Goal: Information Seeking & Learning: Learn about a topic

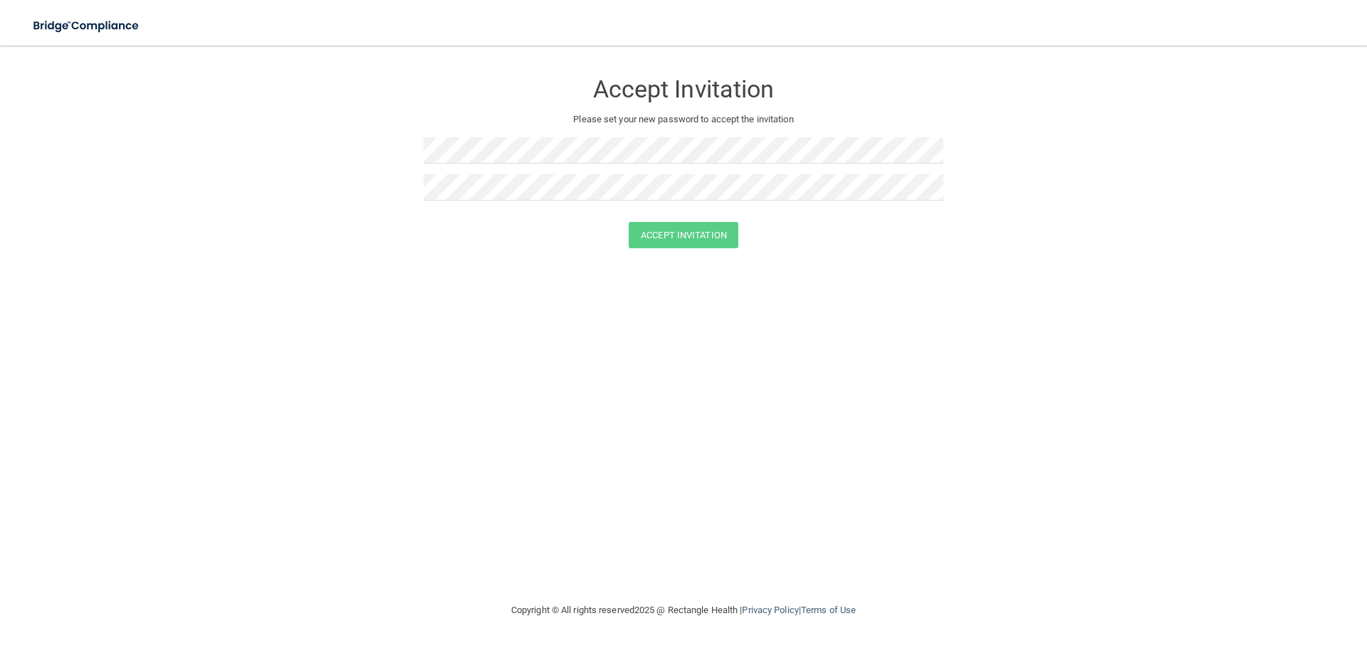
drag, startPoint x: 1306, startPoint y: 347, endPoint x: 1301, endPoint y: 341, distance: 8.1
click at [1305, 347] on div "Accept Invitation Please set your new password to accept the invitation Accept …" at bounding box center [683, 324] width 1310 height 528
click at [85, 27] on img at bounding box center [86, 25] width 131 height 29
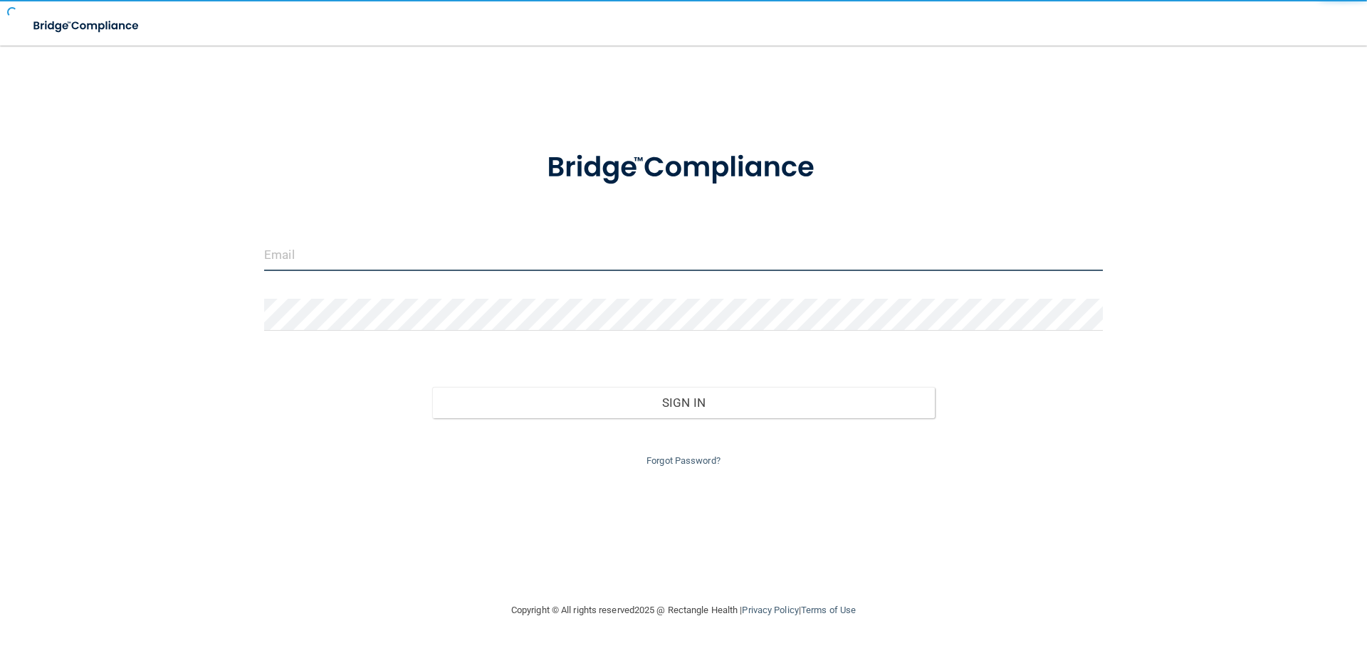
type input "tamssearay@yahoo.com"
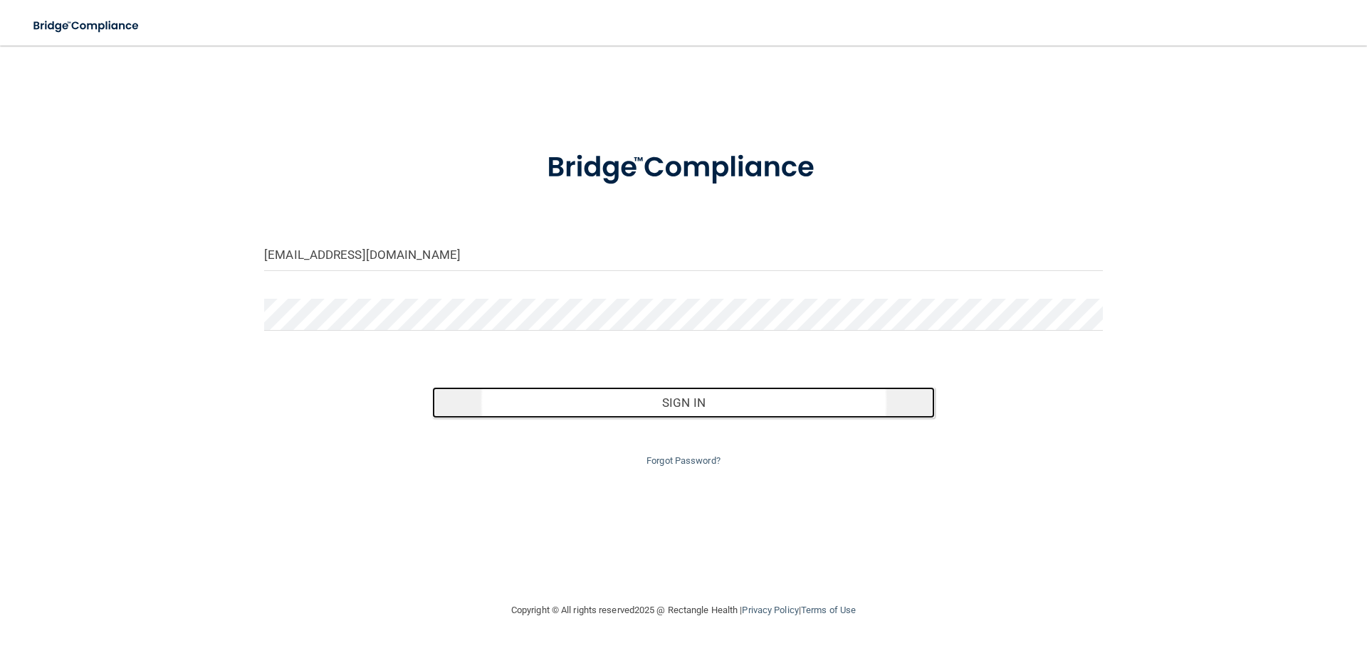
click at [690, 402] on button "Sign In" at bounding box center [683, 402] width 503 height 31
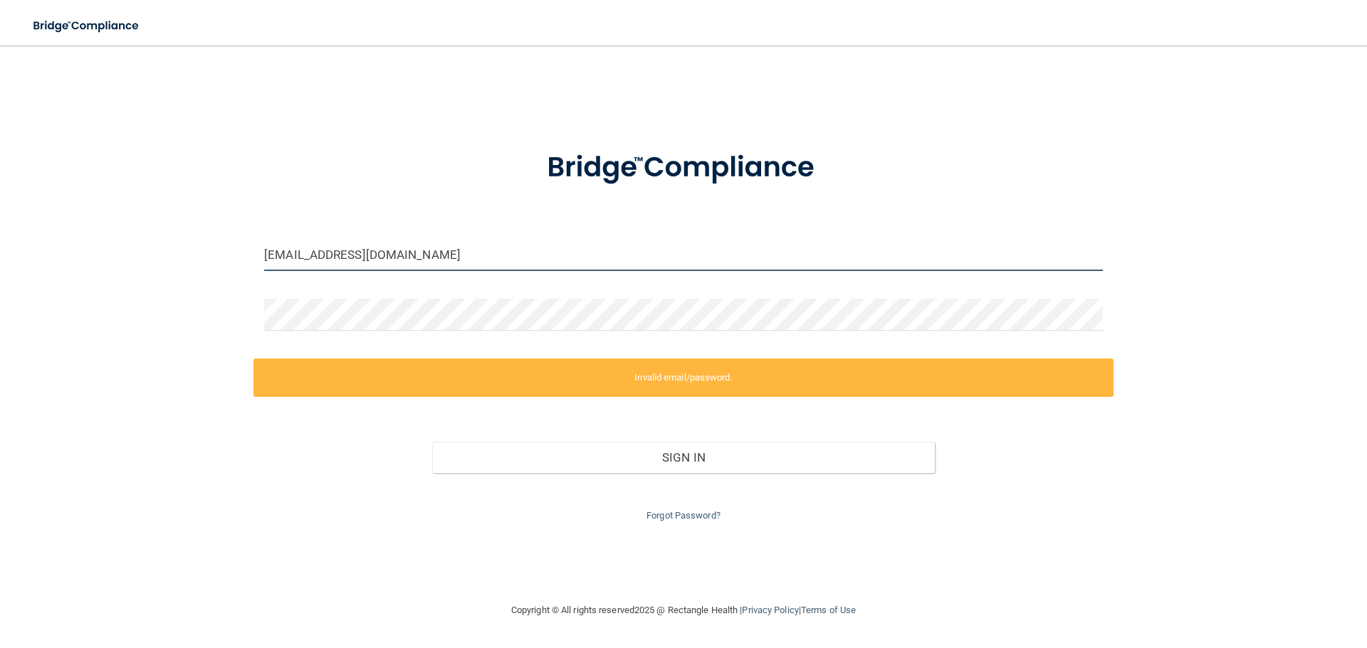
drag, startPoint x: 433, startPoint y: 263, endPoint x: 190, endPoint y: 238, distance: 244.0
click at [190, 238] on div "tamssearay@yahoo.com Invalid email/password. You don't have permission to acces…" at bounding box center [683, 324] width 1310 height 528
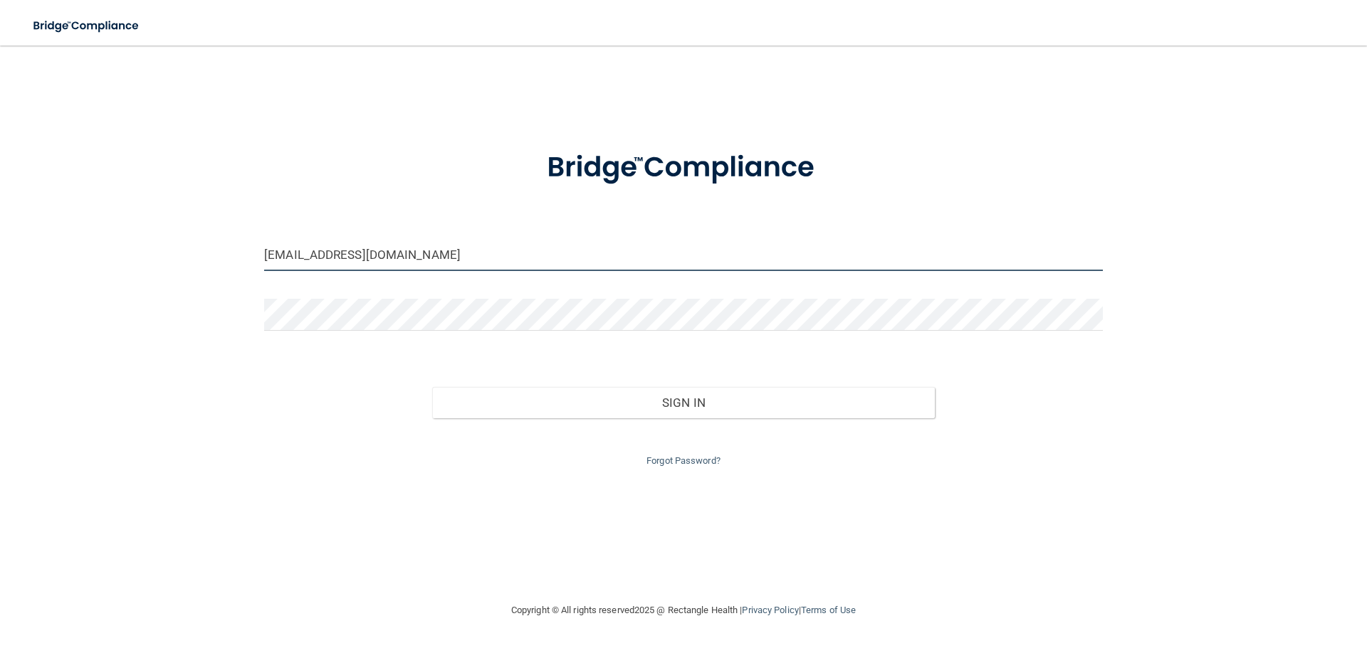
type input "[EMAIL_ADDRESS][DOMAIN_NAME]"
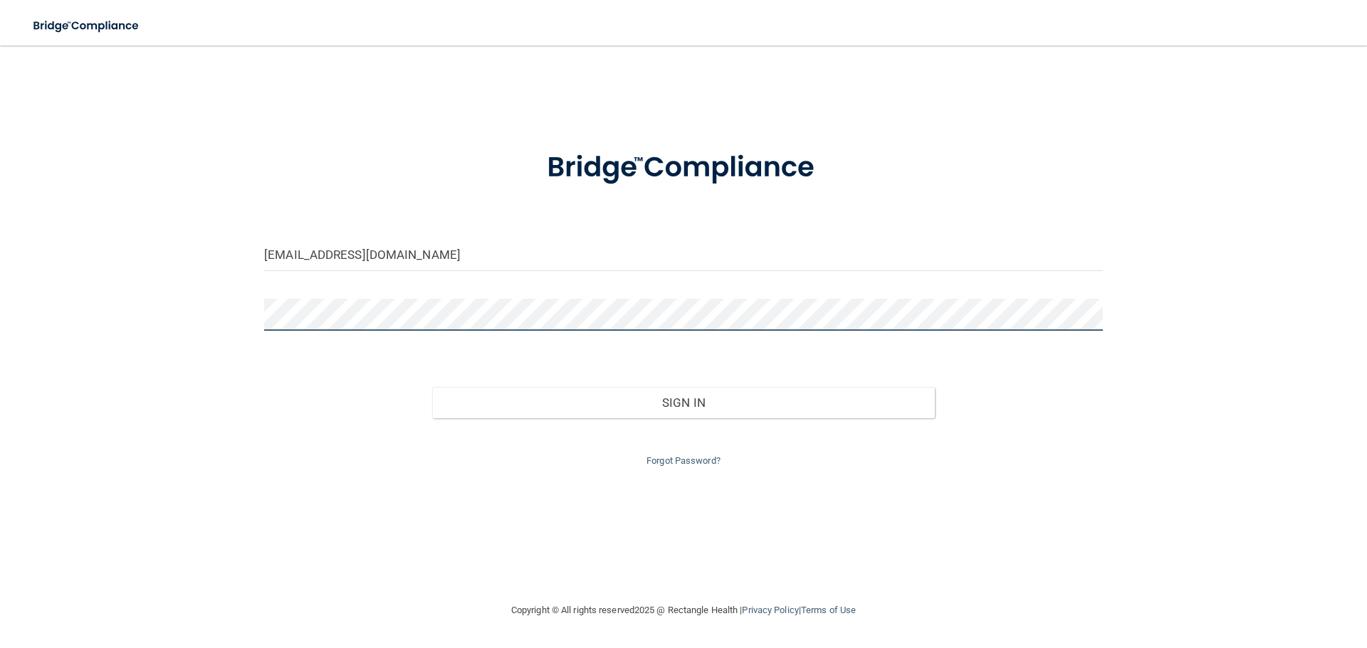
click at [136, 289] on div "vpolimeni4502@gmail.com Invalid email/password. You don't have permission to ac…" at bounding box center [683, 324] width 1310 height 528
click at [432, 387] on button "Sign In" at bounding box center [683, 402] width 503 height 31
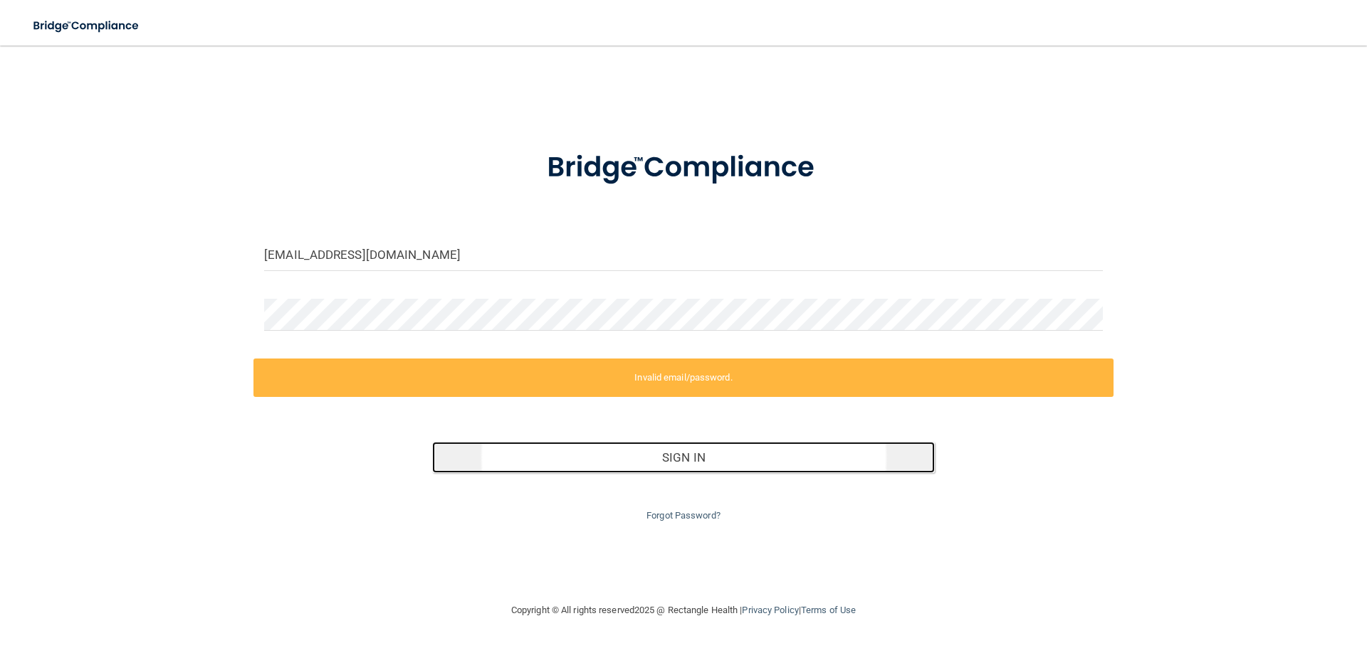
click at [669, 458] on button "Sign In" at bounding box center [683, 457] width 503 height 31
click at [693, 457] on button "Sign In" at bounding box center [683, 457] width 503 height 31
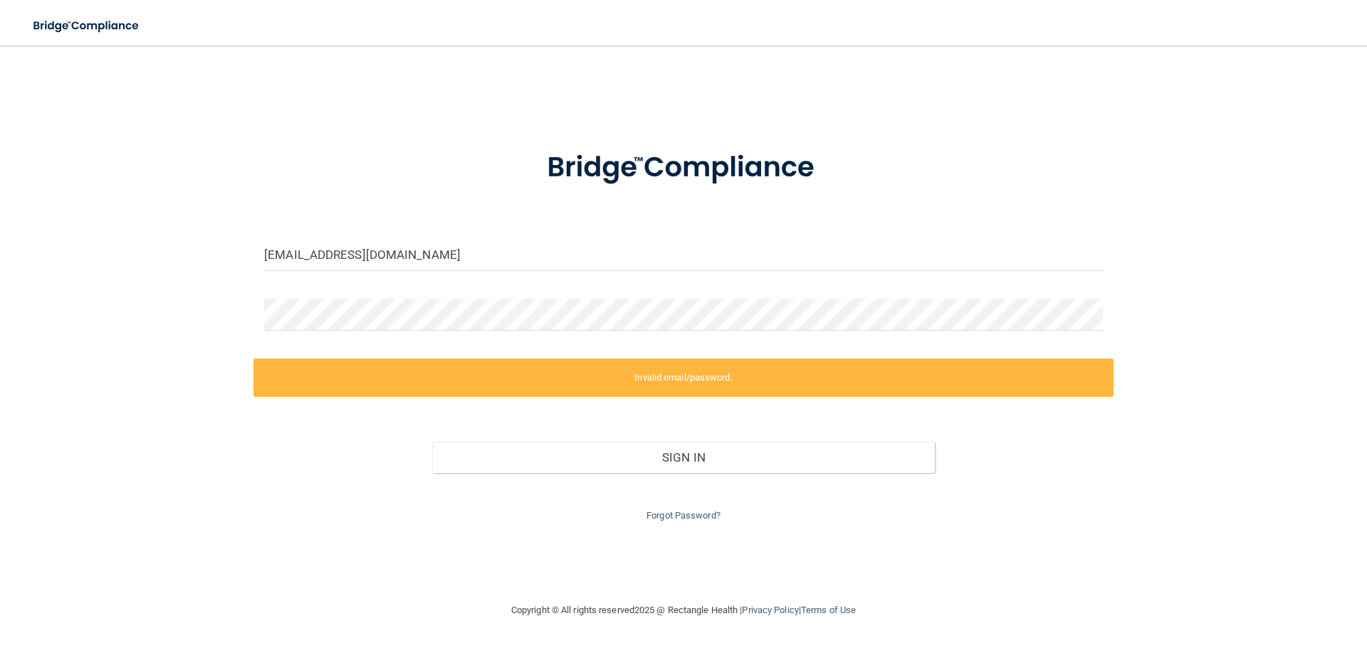
click at [335, 330] on div at bounding box center [683, 320] width 860 height 43
drag, startPoint x: 380, startPoint y: 335, endPoint x: 204, endPoint y: 324, distance: 176.2
click at [204, 324] on div "vpolimeni4502@gmail.com Invalid email/password. You don't have permission to ac…" at bounding box center [683, 324] width 1310 height 528
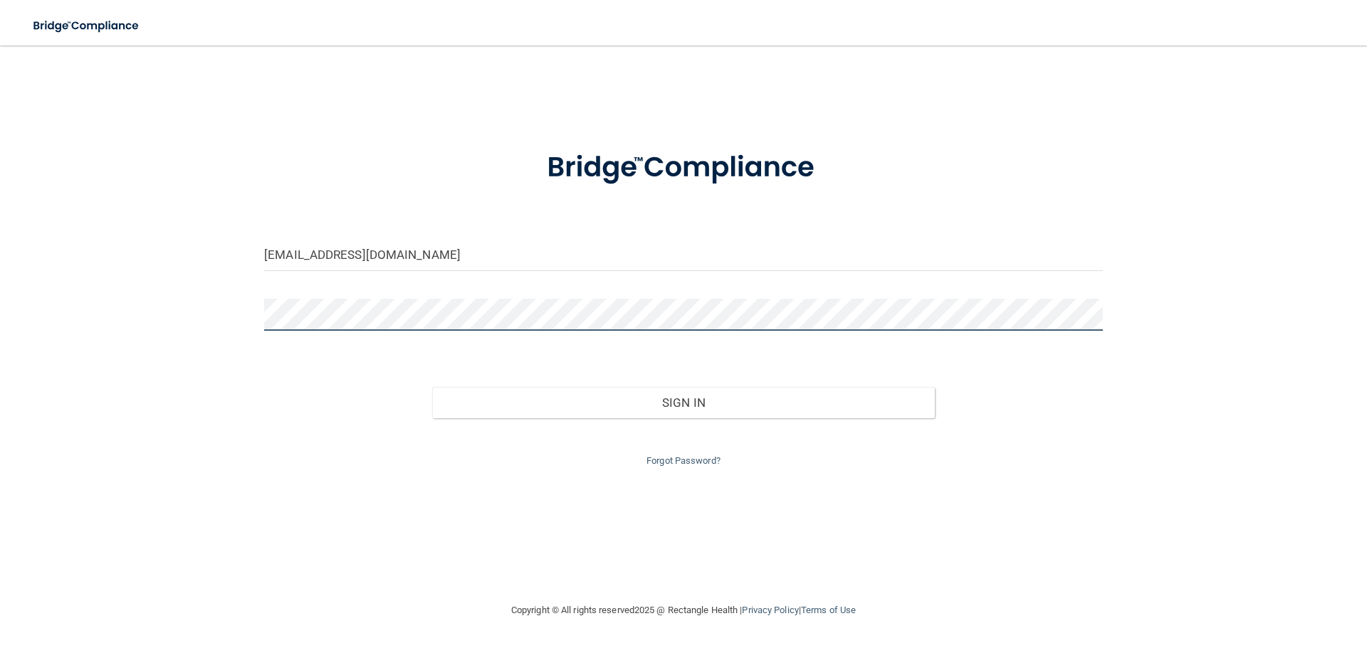
click at [432, 387] on button "Sign In" at bounding box center [683, 402] width 503 height 31
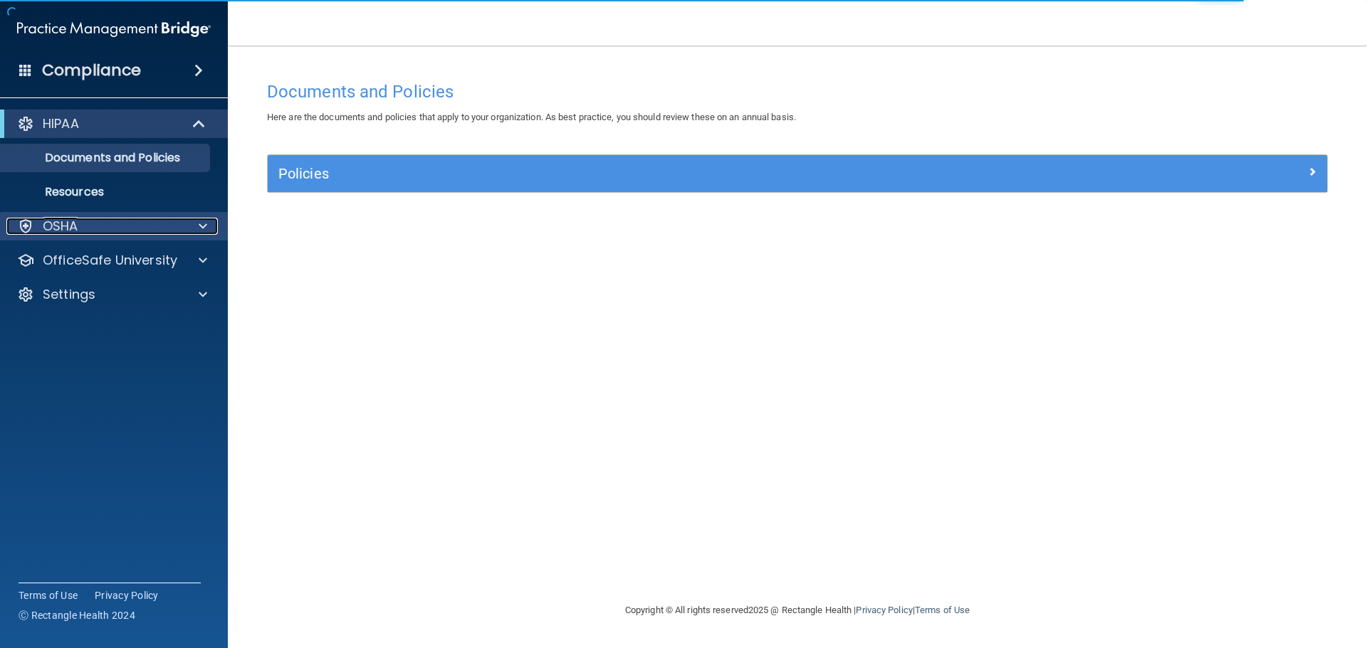
click at [119, 225] on div "OSHA" at bounding box center [94, 226] width 177 height 17
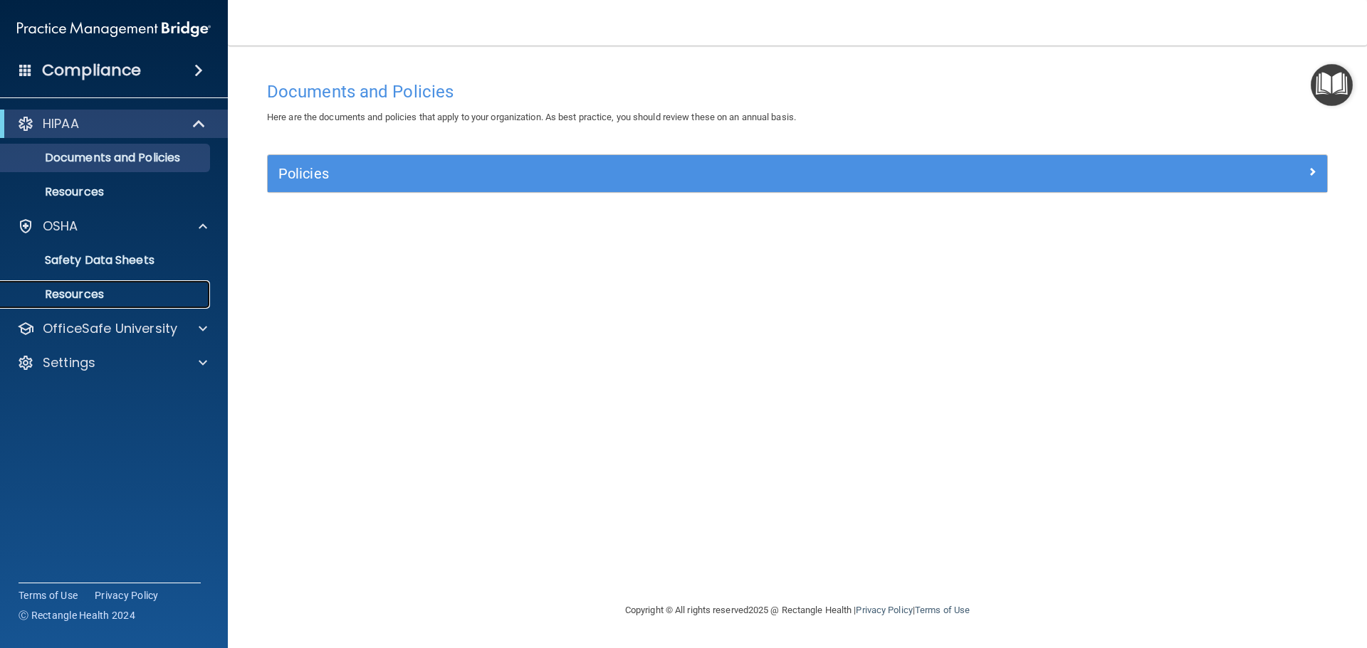
click at [85, 290] on p "Resources" at bounding box center [106, 295] width 194 height 14
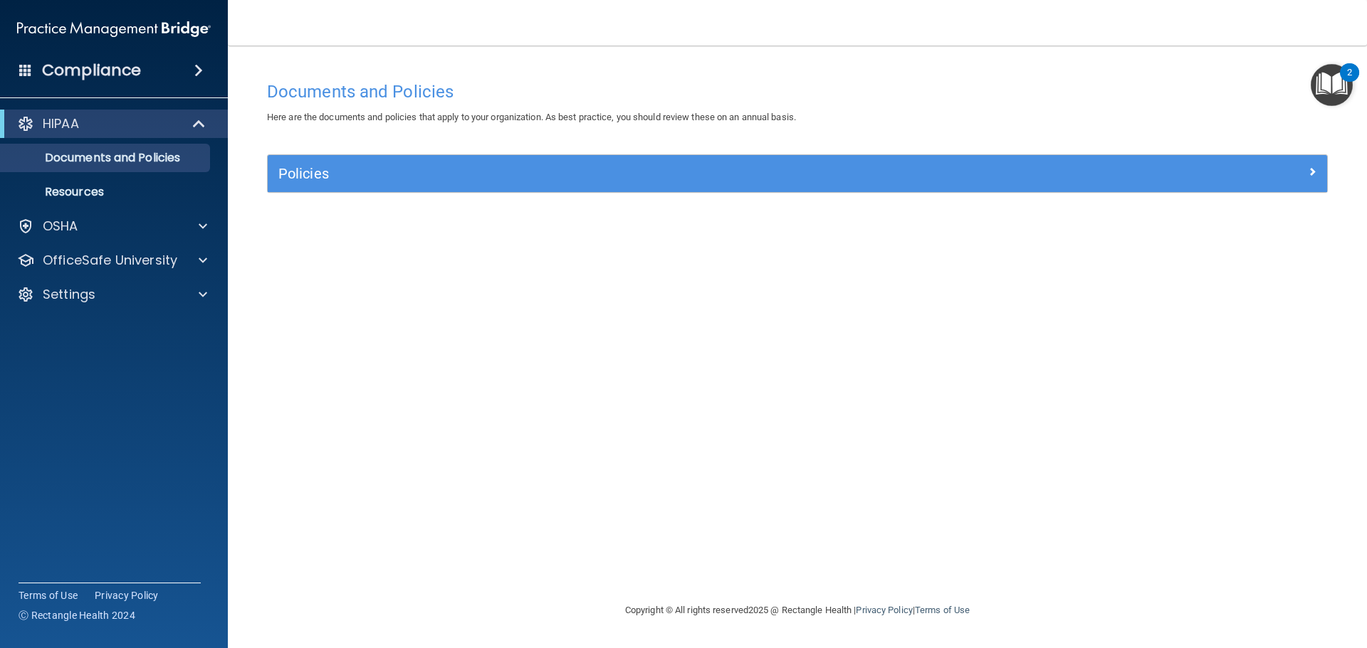
click at [1334, 75] on img "Open Resource Center, 2 new notifications" at bounding box center [1331, 85] width 42 height 42
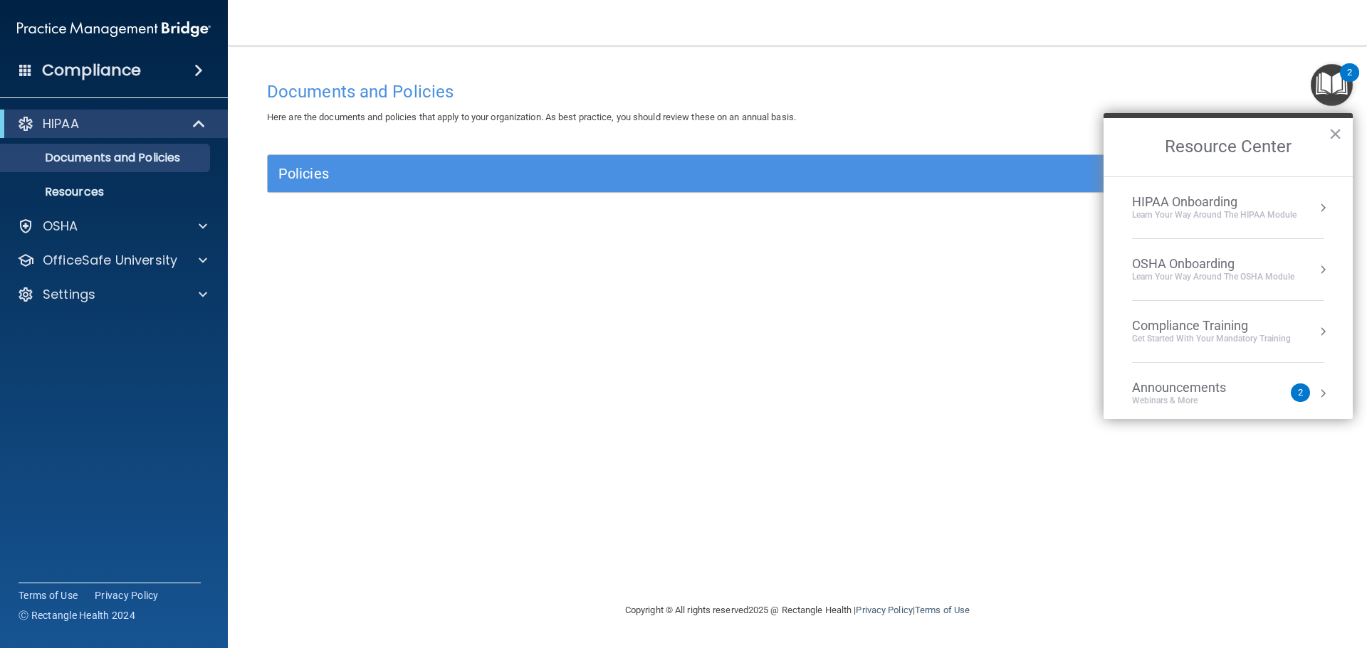
click at [1218, 256] on div "OSHA Onboarding" at bounding box center [1213, 264] width 162 height 16
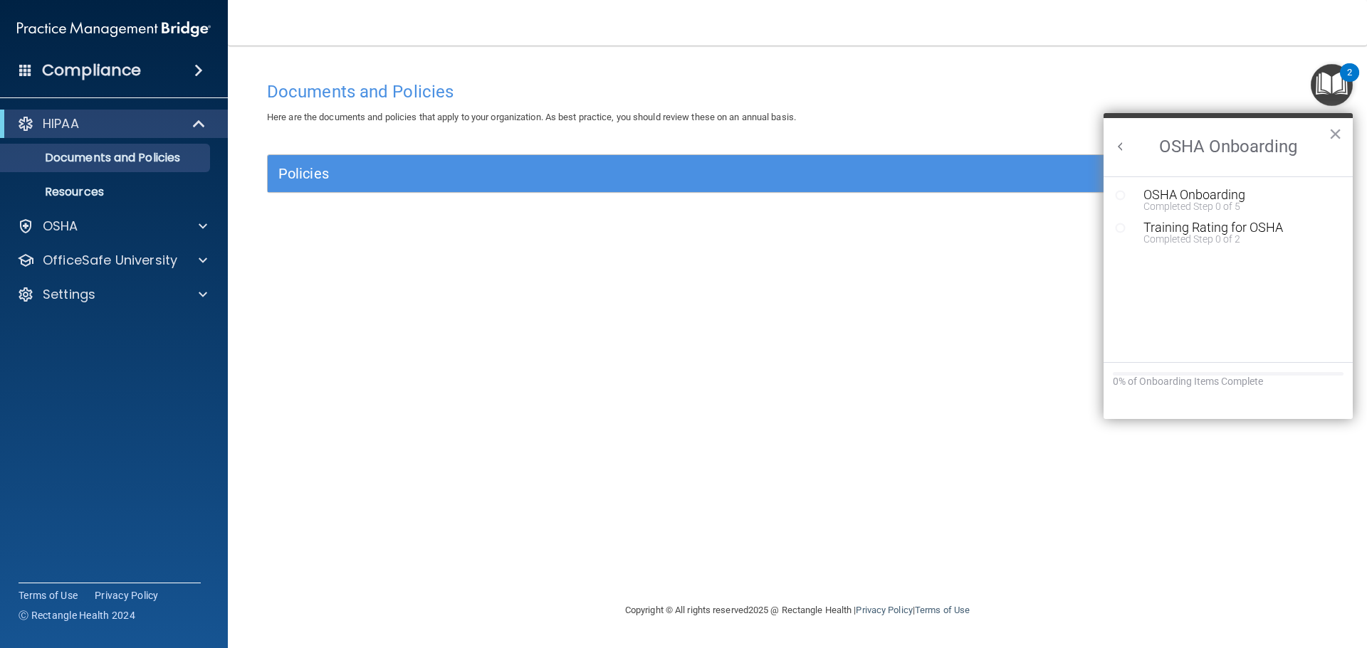
click at [1125, 141] on button "Back to Resource Center Home" at bounding box center [1120, 147] width 14 height 14
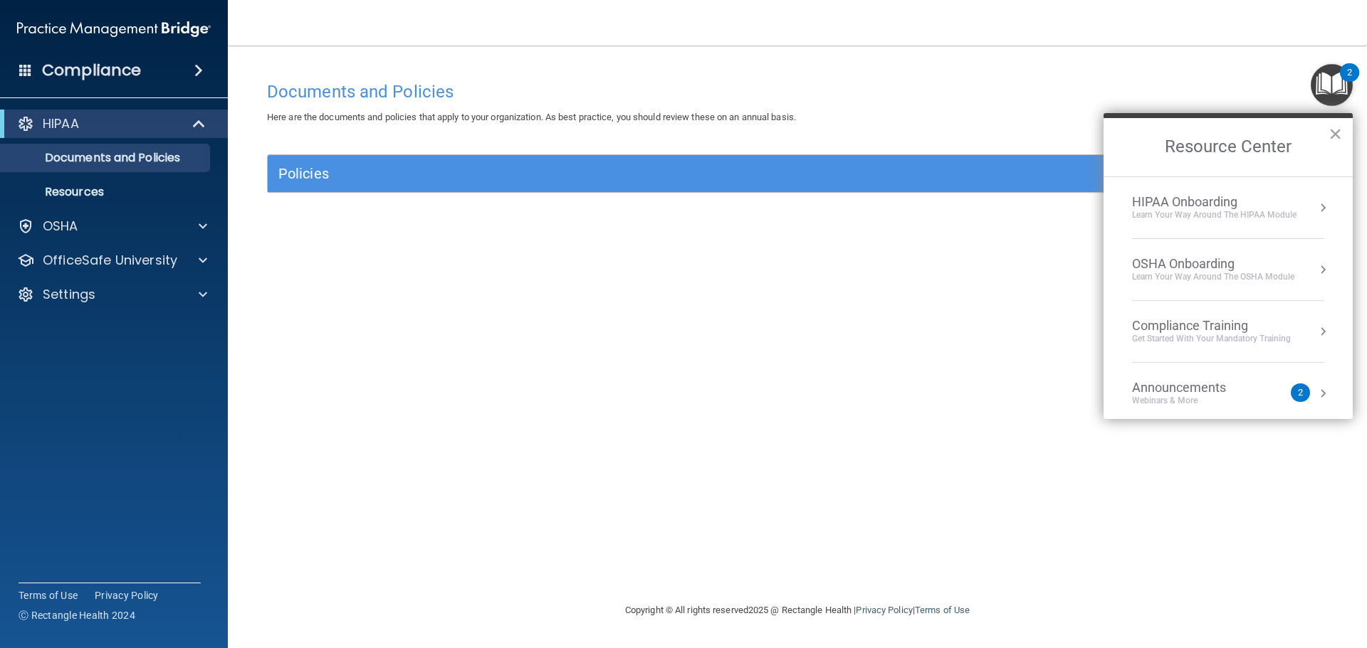
click at [1231, 279] on div "Learn your way around the OSHA module" at bounding box center [1213, 277] width 162 height 12
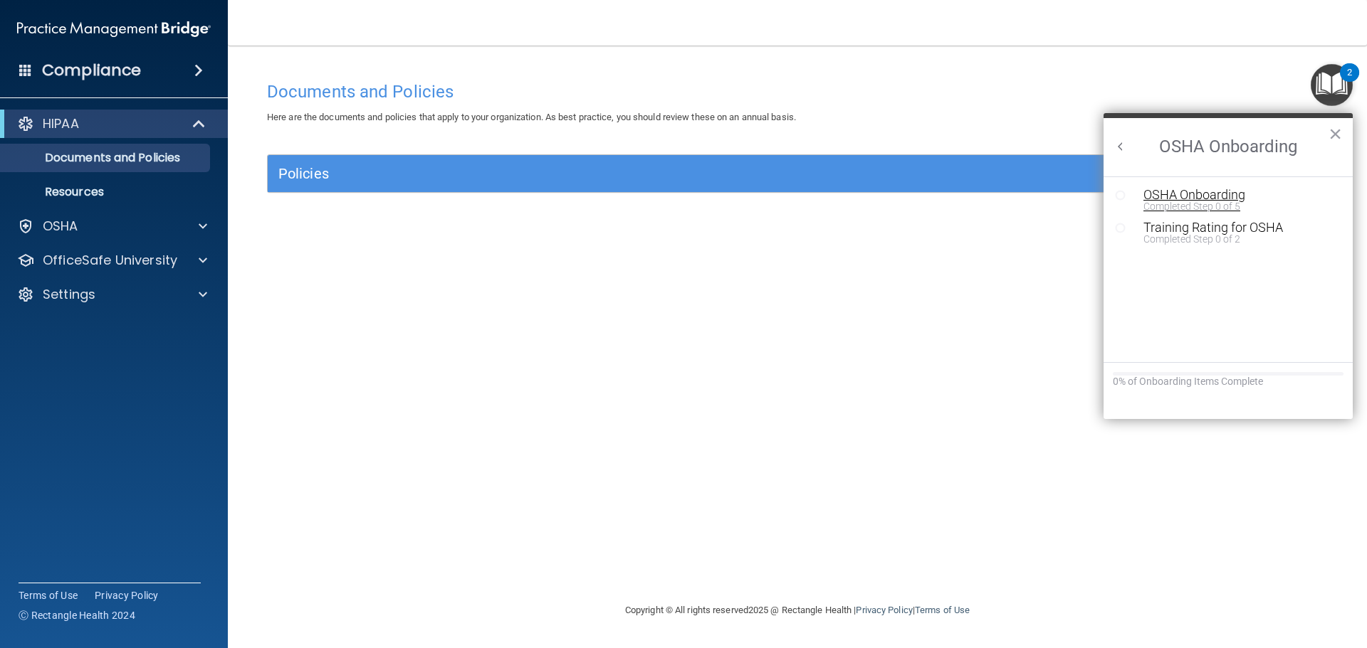
click at [1202, 211] on div "Completed Step 0 of 5" at bounding box center [1238, 206] width 191 height 10
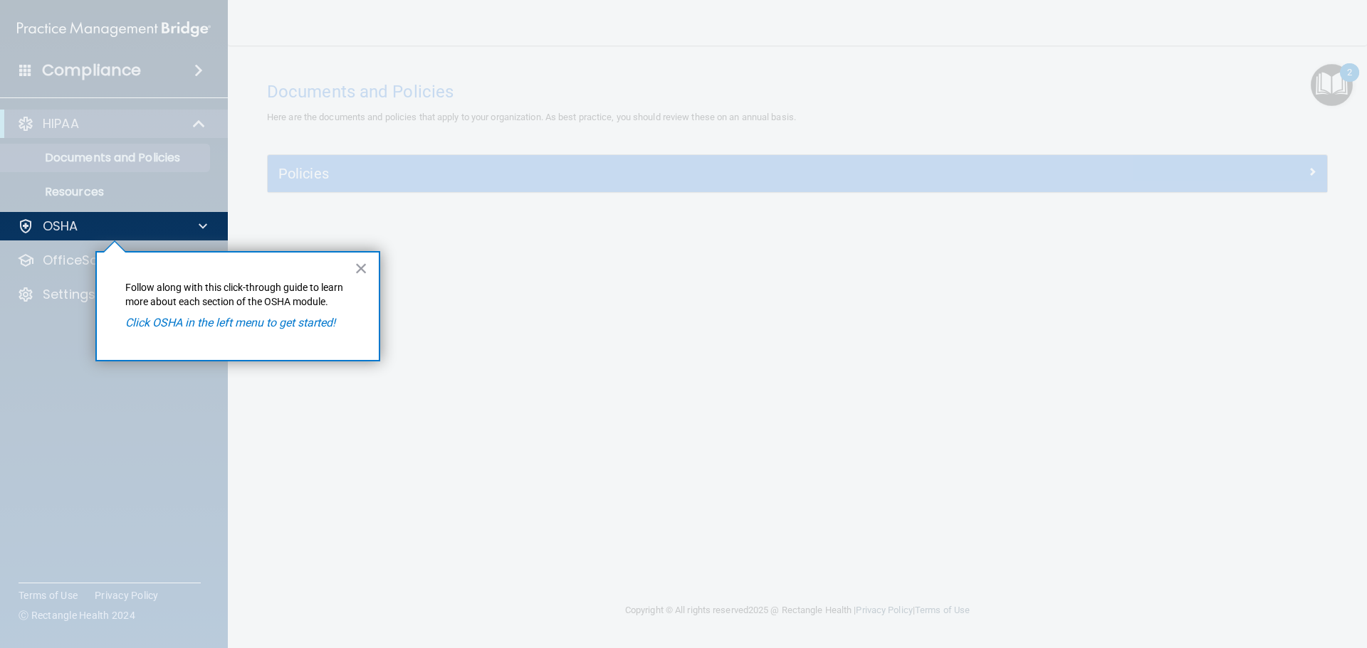
click at [456, 344] on div at bounding box center [797, 324] width 1138 height 648
click at [242, 325] on em "Click OSHA in the left menu to get started!" at bounding box center [230, 323] width 210 height 14
click at [364, 273] on button "×" at bounding box center [361, 268] width 14 height 23
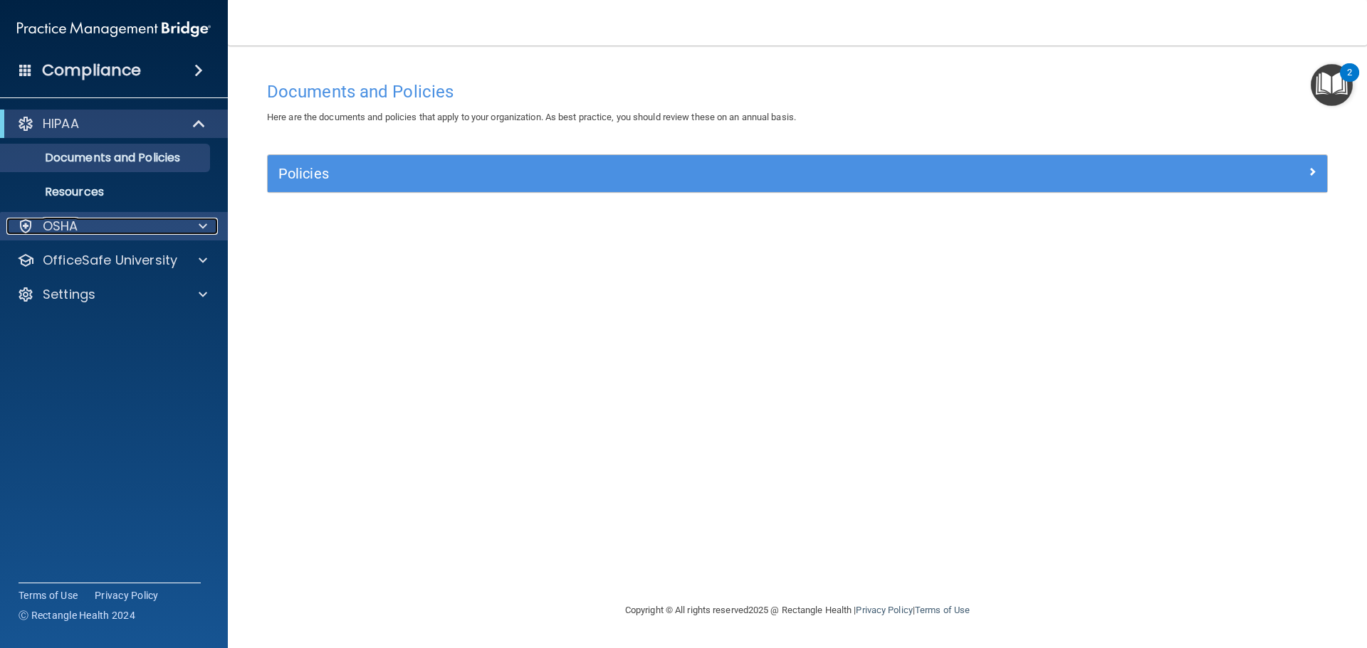
click at [119, 228] on div "OSHA" at bounding box center [94, 226] width 177 height 17
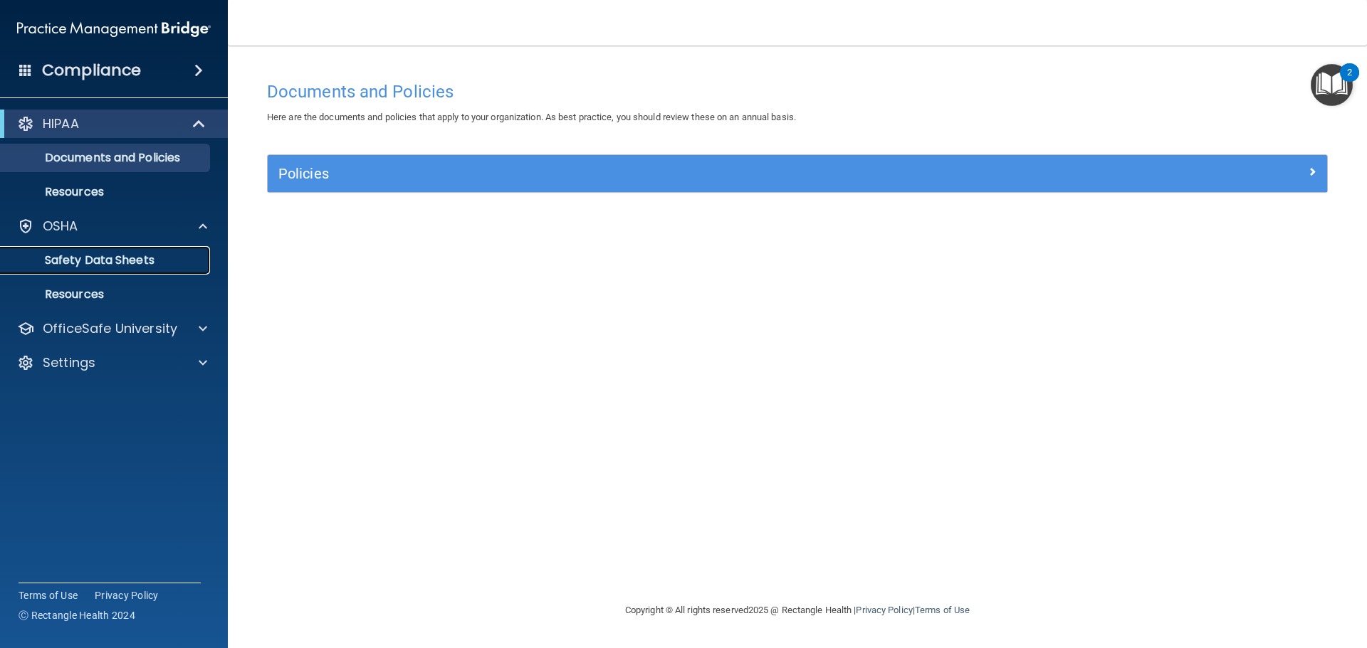
click at [115, 258] on p "Safety Data Sheets" at bounding box center [106, 260] width 194 height 14
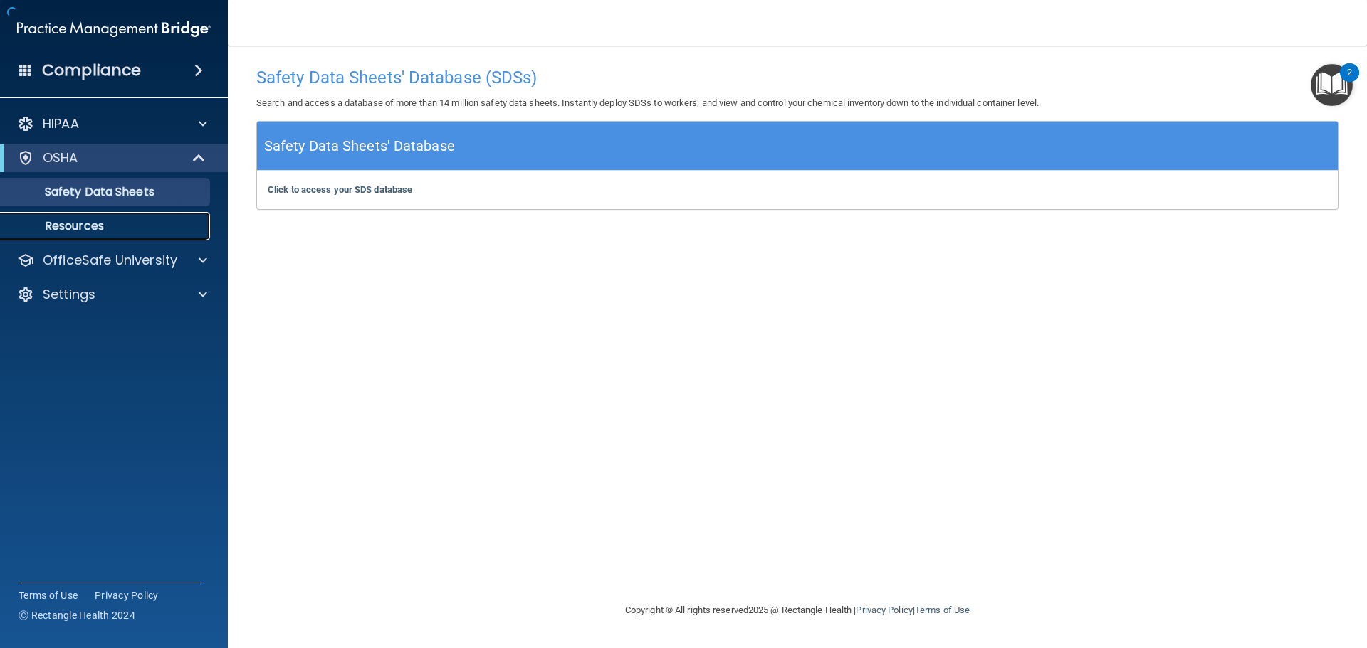
click at [115, 216] on link "Resources" at bounding box center [98, 226] width 224 height 28
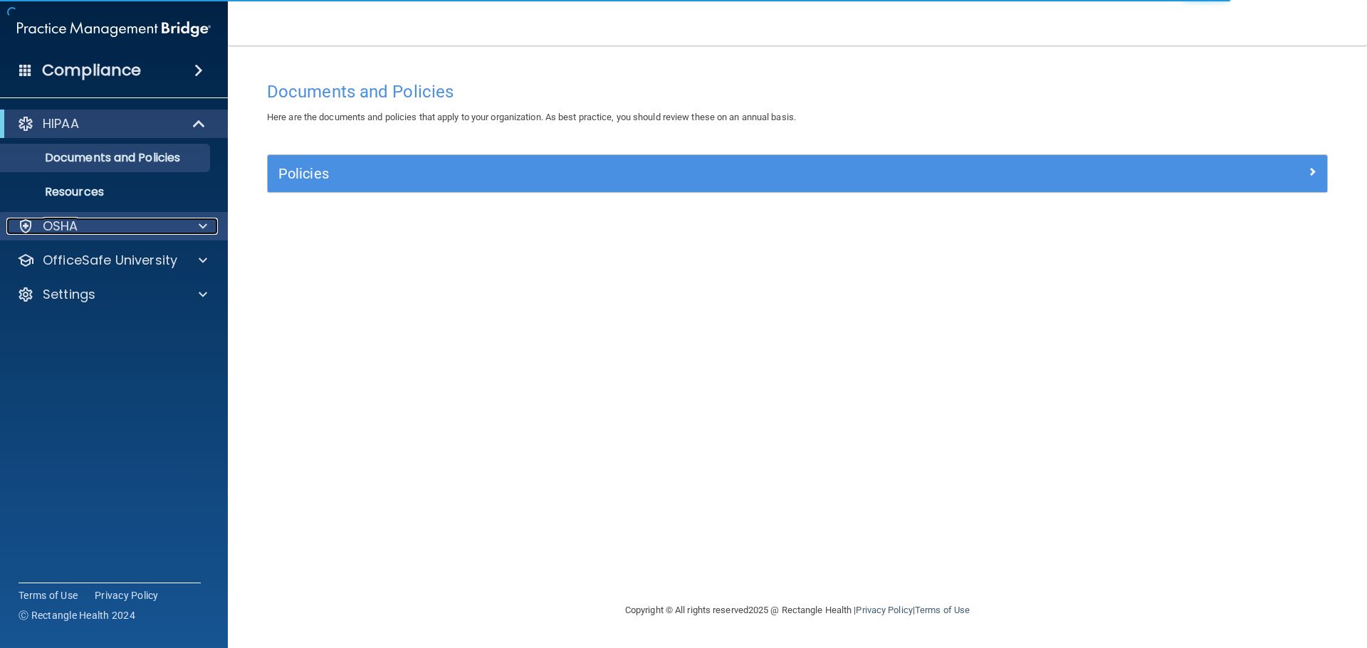
click at [87, 234] on div "OSHA" at bounding box center [94, 226] width 177 height 17
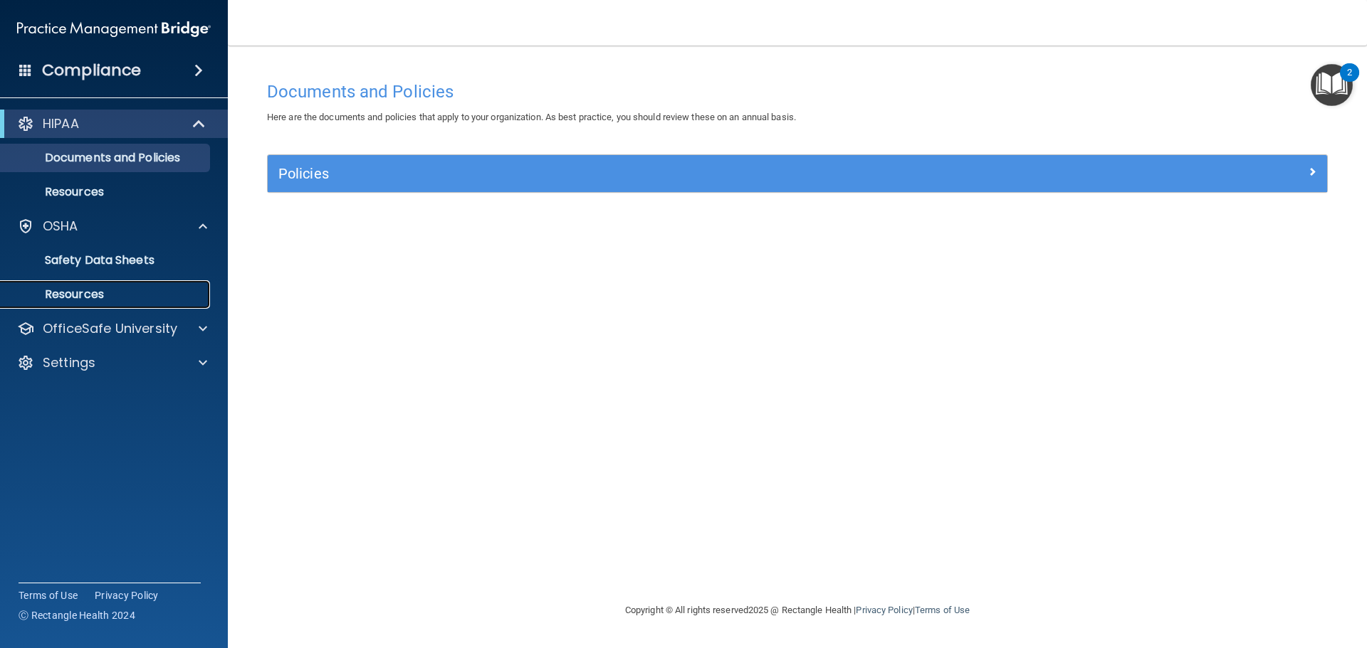
click at [100, 288] on p "Resources" at bounding box center [106, 295] width 194 height 14
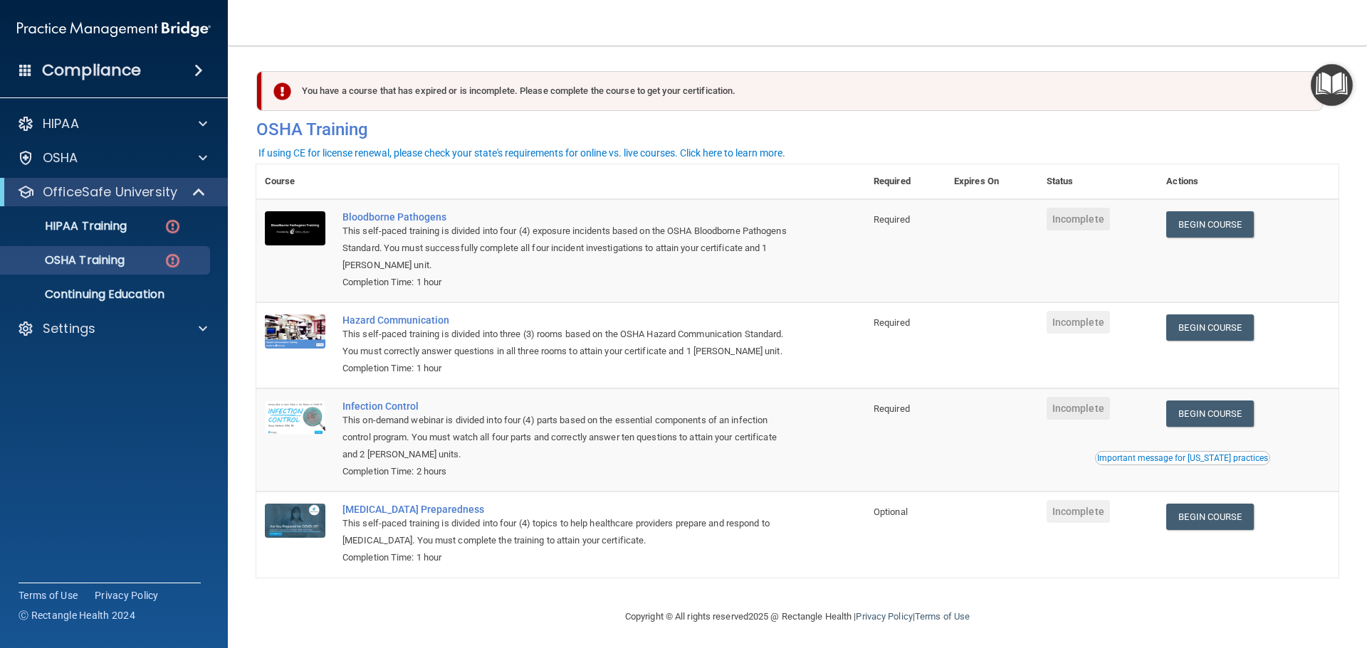
scroll to position [23, 0]
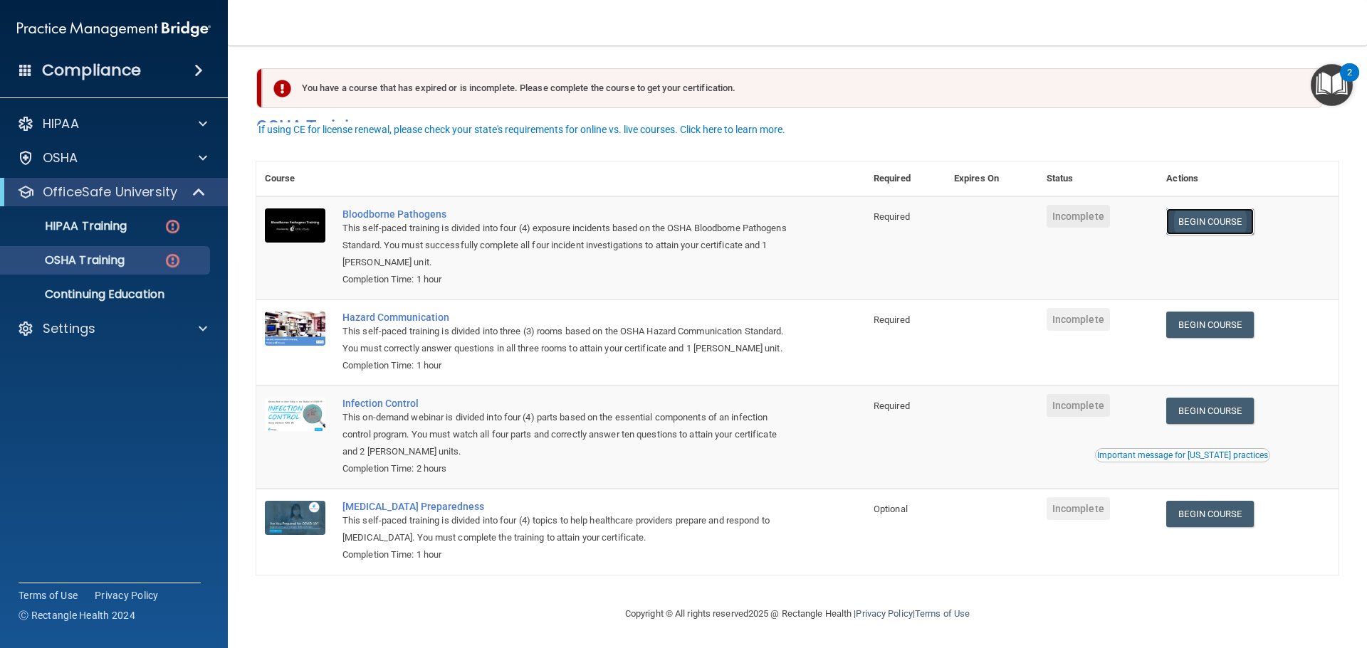
click at [1219, 209] on link "Begin Course" at bounding box center [1209, 222] width 87 height 26
